Goal: Transaction & Acquisition: Purchase product/service

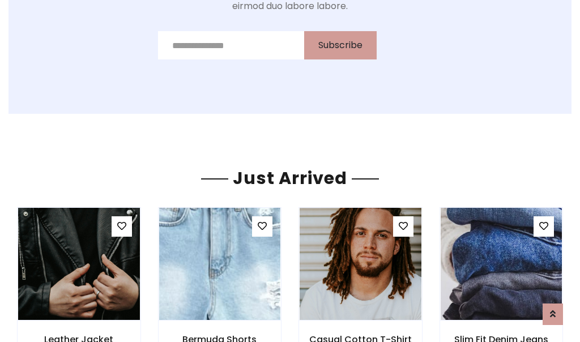
scroll to position [1203, 0]
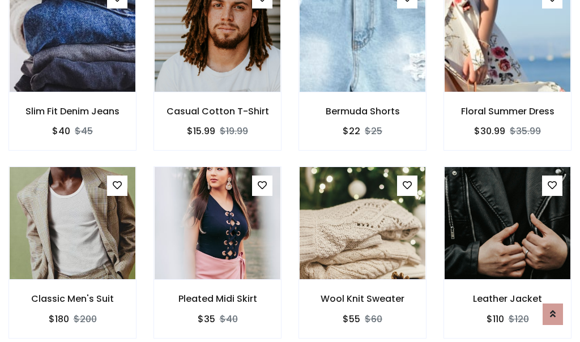
click at [290, 171] on div "Wool Knit Sweater $55 $60" at bounding box center [362, 259] width 145 height 187
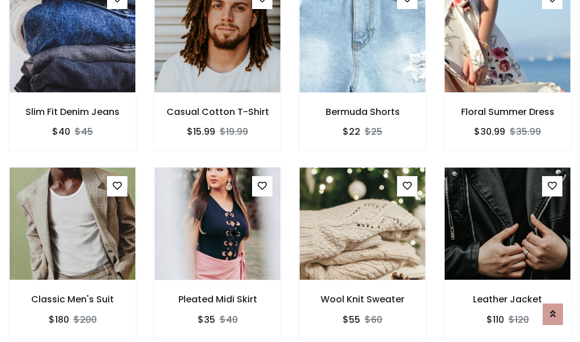
click at [290, 171] on div "Wool Knit Sweater $55 $60" at bounding box center [362, 260] width 145 height 187
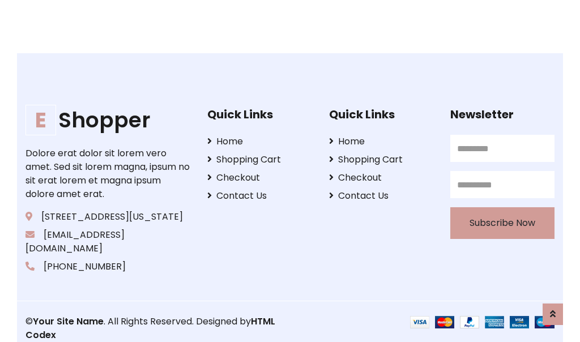
scroll to position [2156, 0]
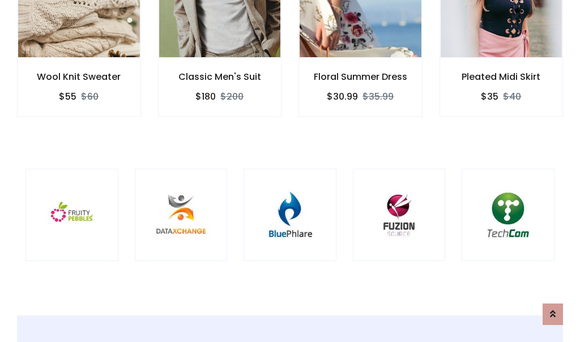
click at [290, 170] on div at bounding box center [290, 215] width 93 height 93
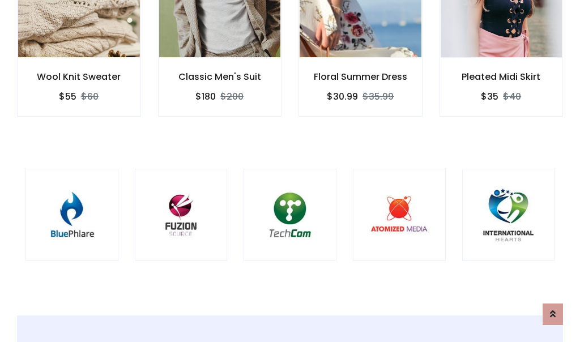
click at [290, 171] on div at bounding box center [290, 215] width 93 height 93
click at [290, 170] on div at bounding box center [290, 215] width 93 height 93
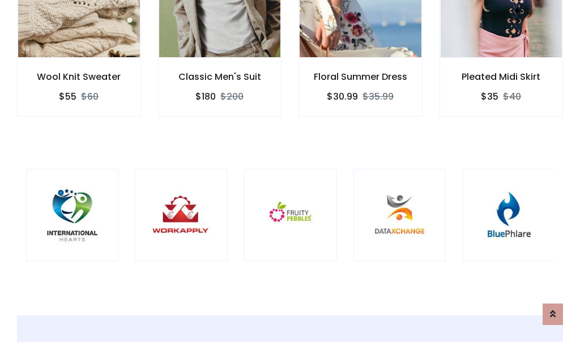
scroll to position [0, 0]
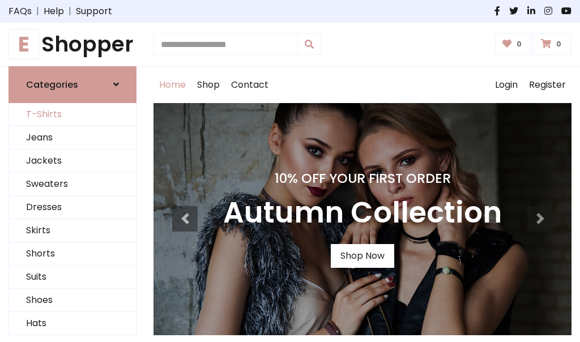
click at [72, 114] on link "T-Shirts" at bounding box center [72, 114] width 127 height 23
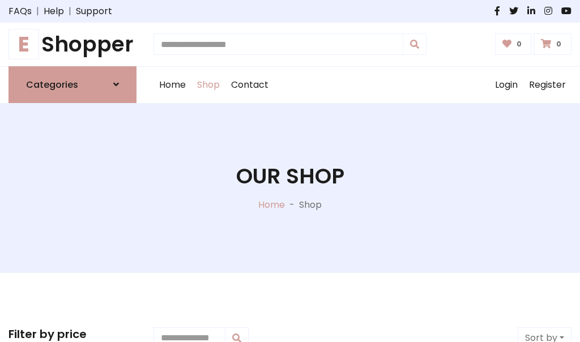
scroll to position [454, 0]
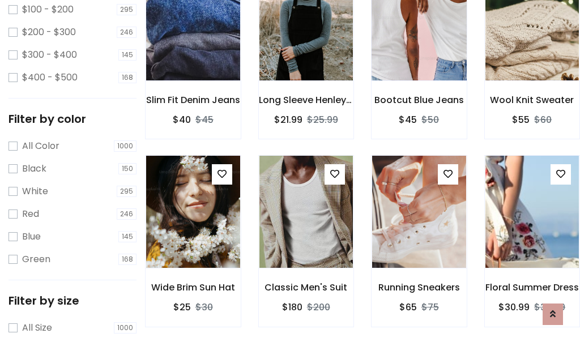
scroll to position [57, 0]
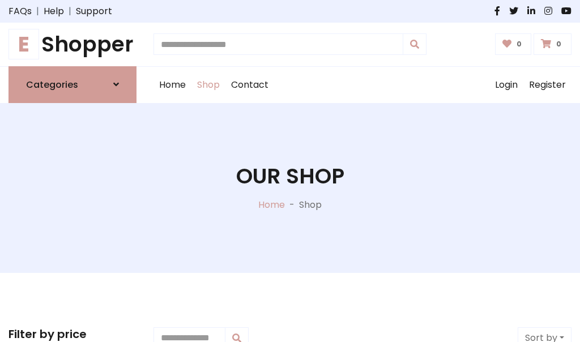
click at [72, 44] on h1 "E Shopper" at bounding box center [72, 44] width 128 height 25
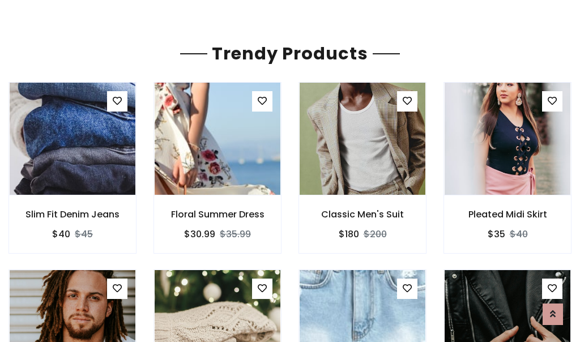
scroll to position [67, 0]
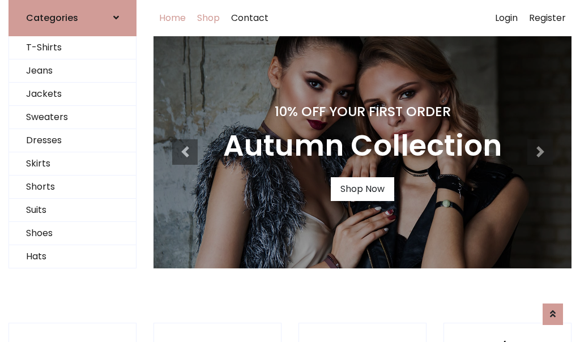
click at [209, 18] on link "Shop" at bounding box center [208, 18] width 34 height 36
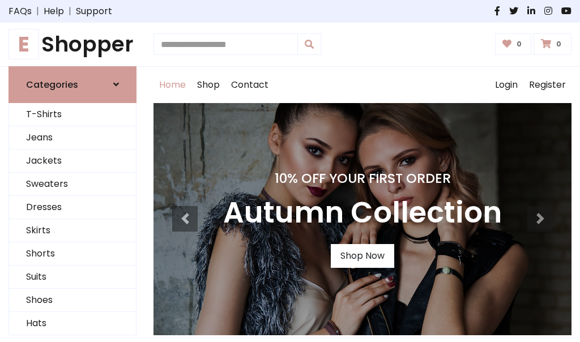
scroll to position [371, 0]
